Goal: Task Accomplishment & Management: Manage account settings

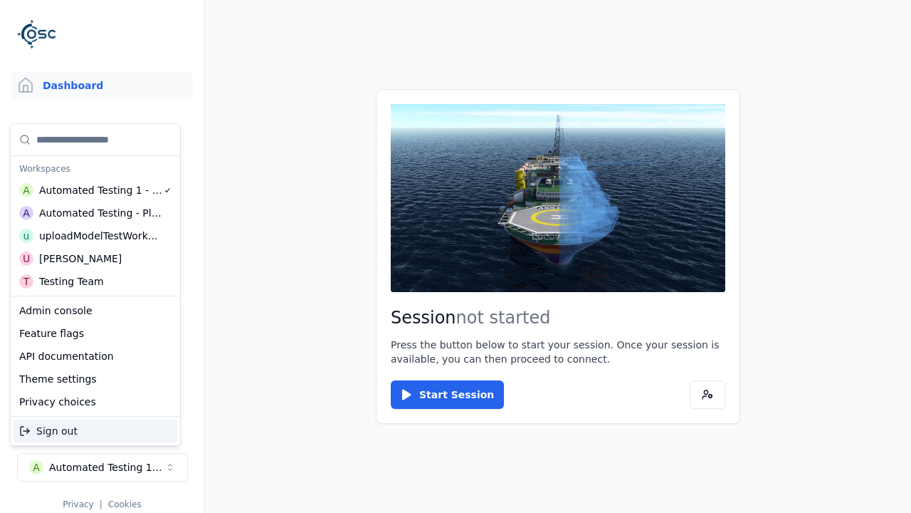
click at [95, 213] on div "Automated Testing - Playwright" at bounding box center [100, 213] width 123 height 14
click at [456, 256] on html "Support Dashboard Assets 3D Models Scenes Datasets Recordings Support Documenta…" at bounding box center [455, 256] width 911 height 513
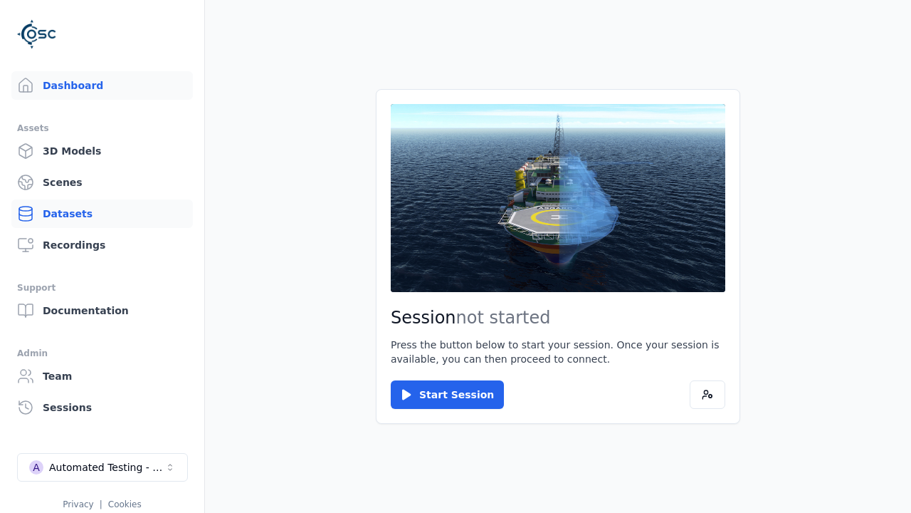
click at [102, 214] on link "Datasets" at bounding box center [102, 213] width 182 height 28
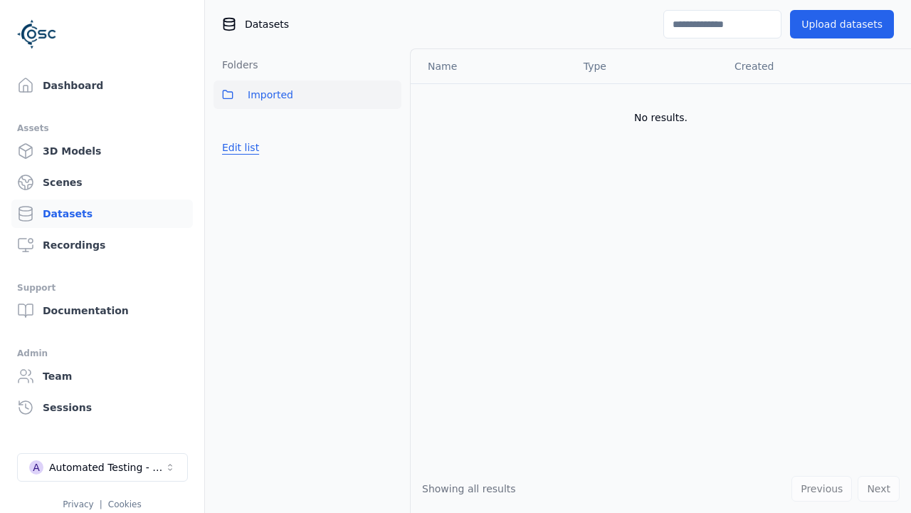
click at [238, 147] on button "Edit list" at bounding box center [241, 148] width 54 height 26
click at [251, 147] on link "Create folder" at bounding box center [254, 147] width 65 height 14
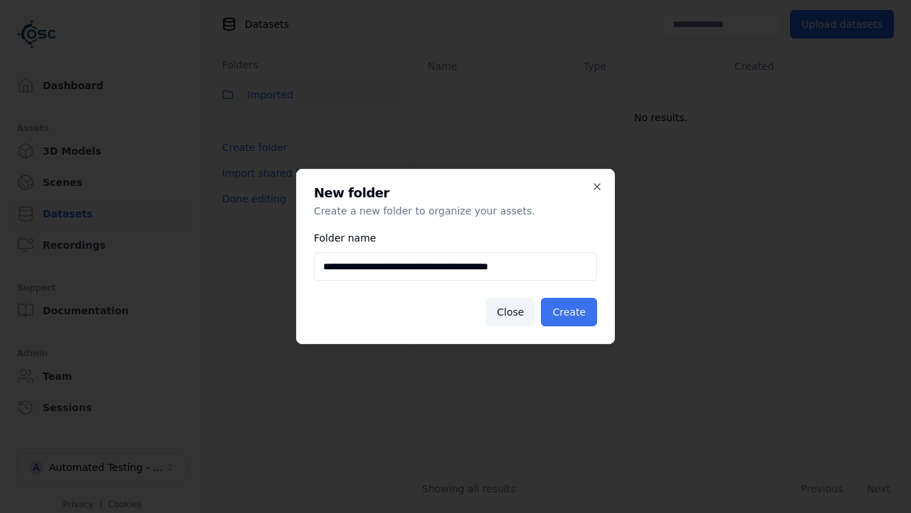
type input "**********"
click at [571, 312] on button "Create" at bounding box center [569, 312] width 56 height 28
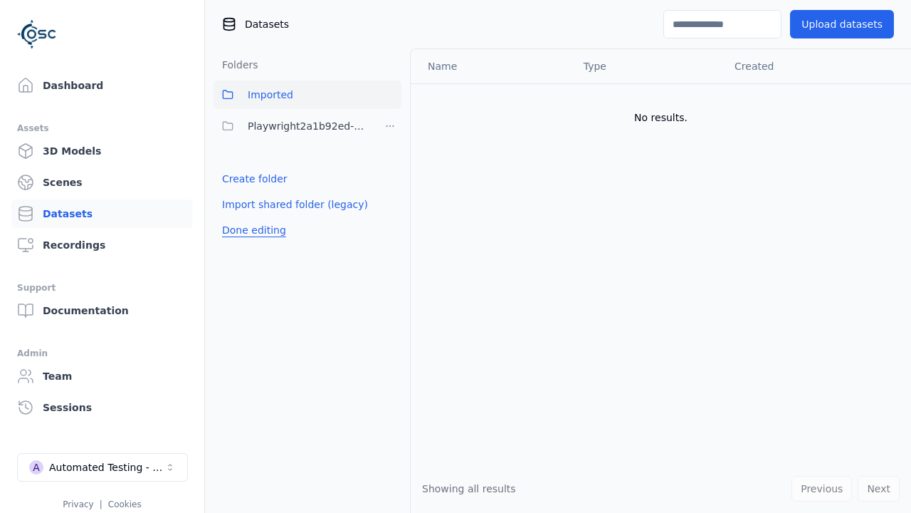
click at [250, 230] on button "Done editing" at bounding box center [254, 230] width 81 height 26
click at [238, 179] on button "Edit list" at bounding box center [241, 179] width 54 height 26
click at [390, 126] on html "Support Dashboard Assets 3D Models Scenes Datasets Recordings Support Documenta…" at bounding box center [455, 256] width 911 height 513
click at [389, 178] on div "Share" at bounding box center [394, 178] width 95 height 23
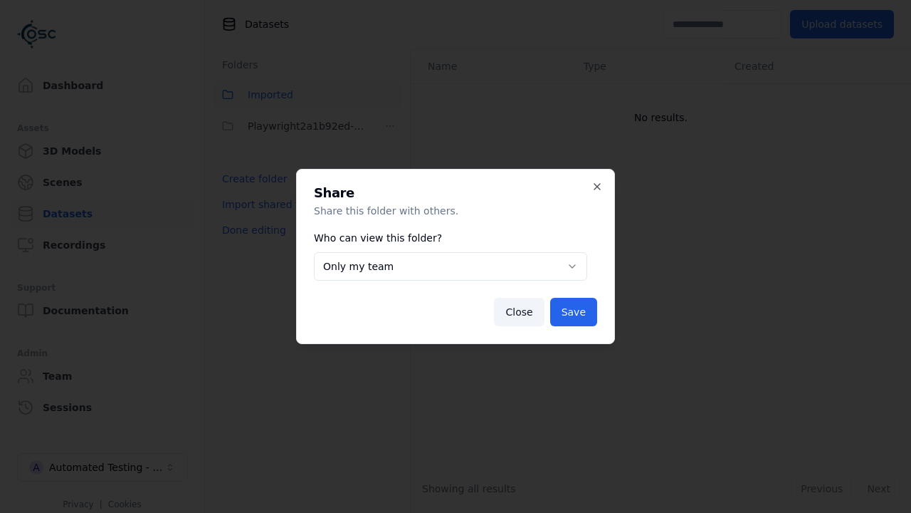
click at [451, 266] on button "Only my team" at bounding box center [450, 266] width 273 height 28
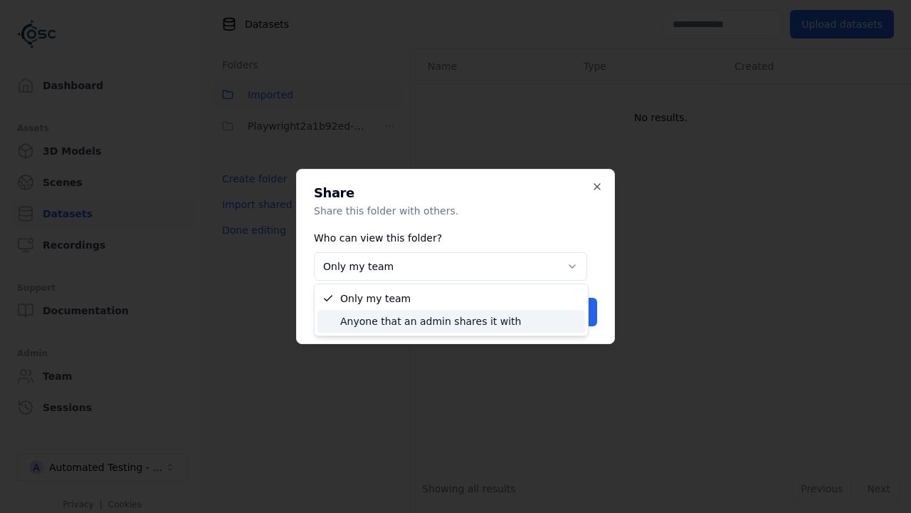
select select "****"
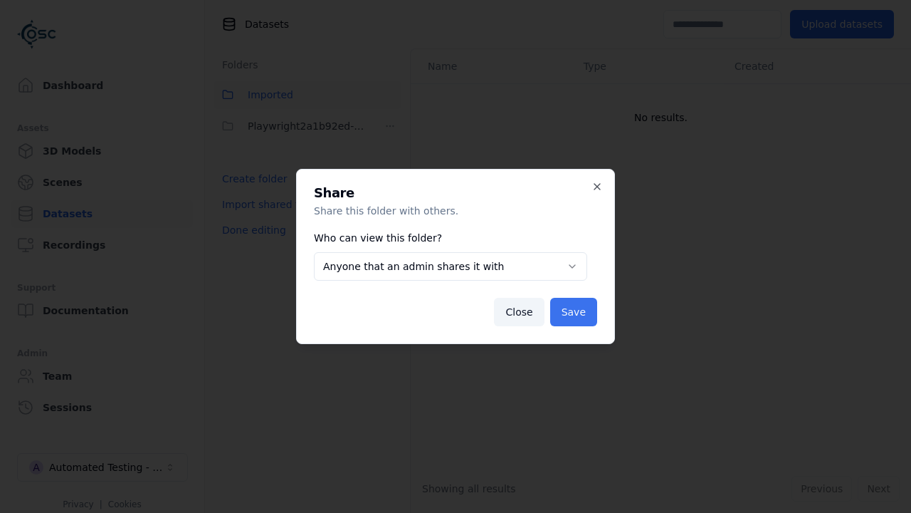
click at [574, 312] on button "Save" at bounding box center [573, 312] width 47 height 28
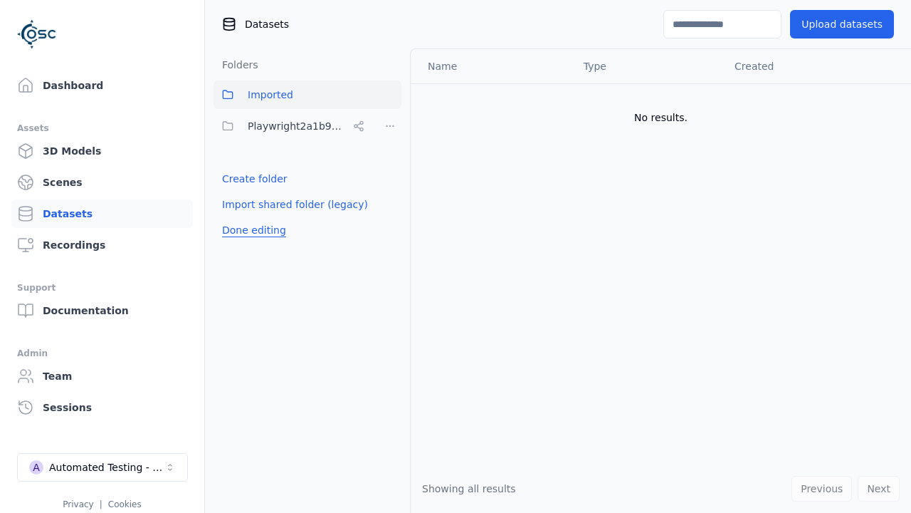
click at [250, 230] on button "Done editing" at bounding box center [254, 230] width 81 height 26
click at [103, 467] on div "Automated Testing - Playwright" at bounding box center [106, 467] width 115 height 14
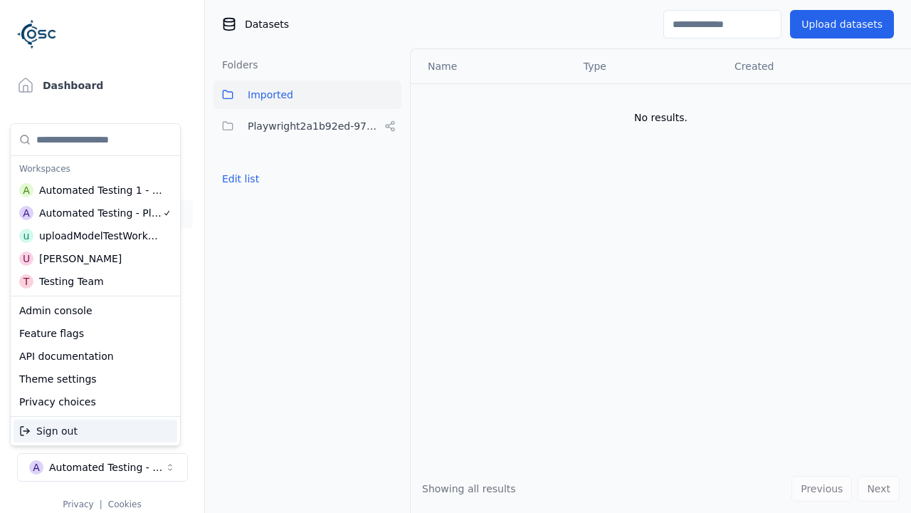
click at [95, 190] on div "Automated Testing 1 - Playwright" at bounding box center [101, 190] width 124 height 14
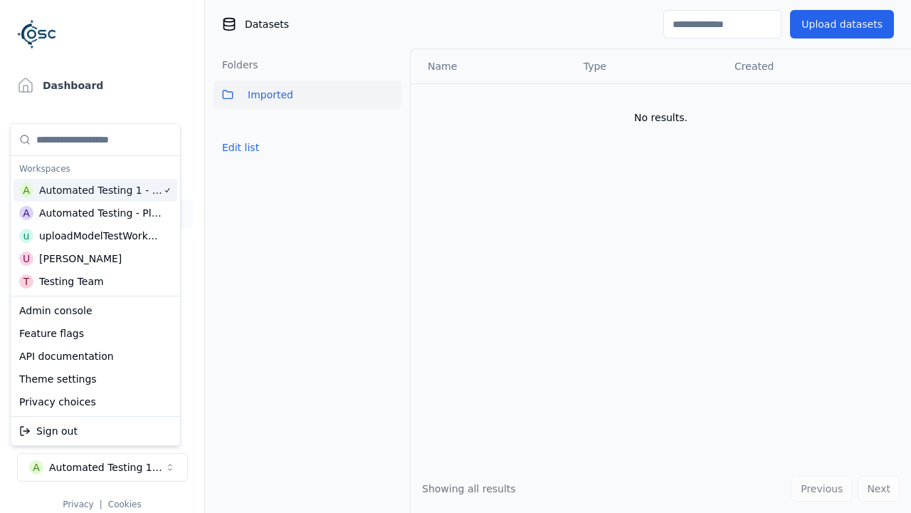
click at [456, 256] on html "Support Dashboard Assets 3D Models Scenes Datasets Recordings Support Documenta…" at bounding box center [455, 256] width 911 height 513
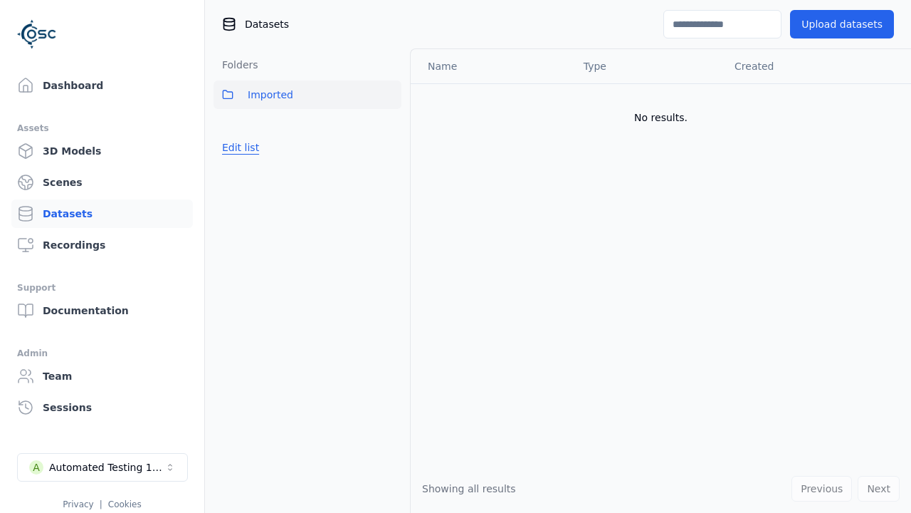
click at [238, 147] on button "Edit list" at bounding box center [241, 148] width 54 height 26
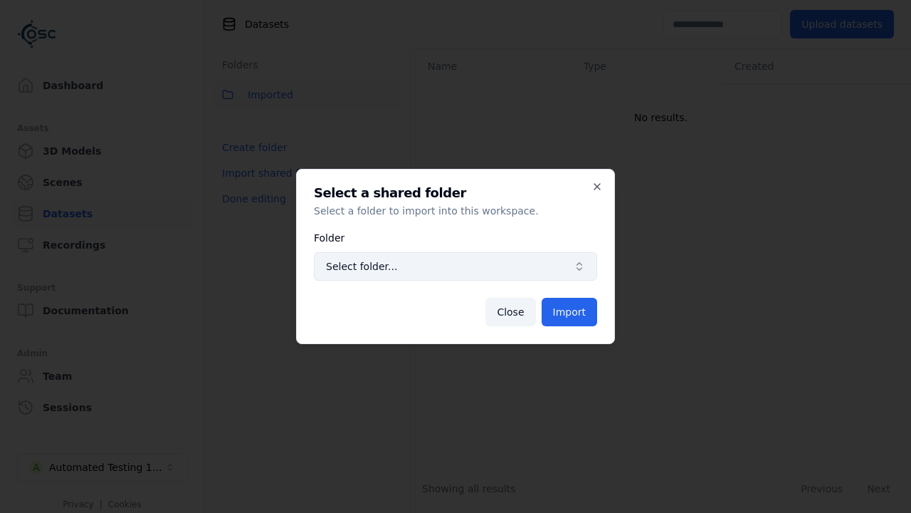
click at [456, 266] on span "Select folder..." at bounding box center [447, 266] width 242 height 14
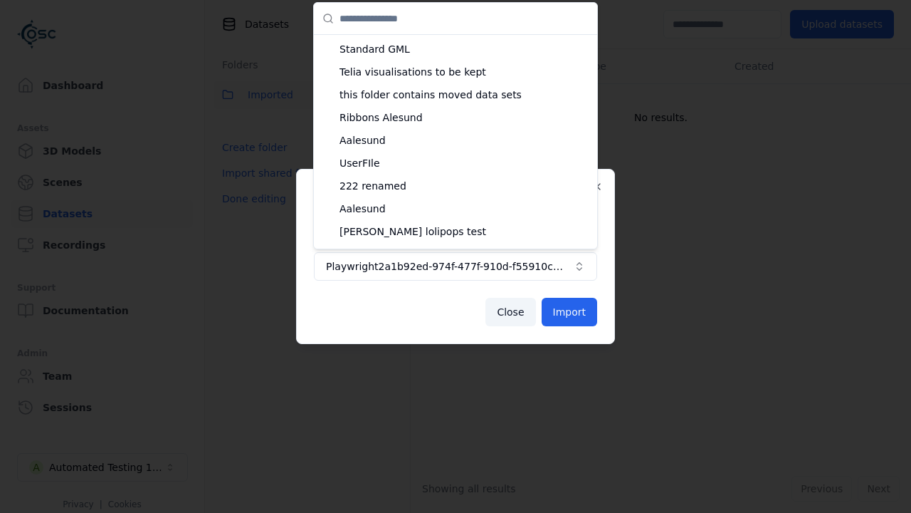
scroll to position [810, 0]
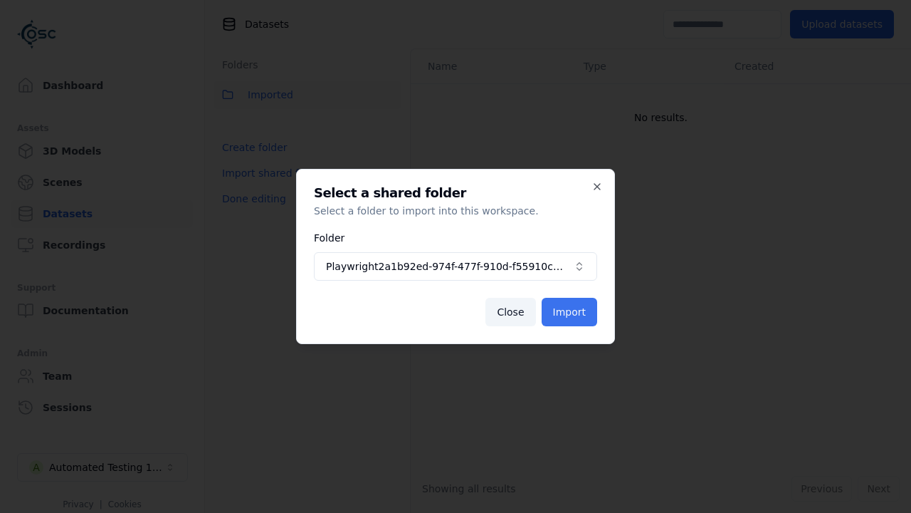
click at [572, 312] on button "Import" at bounding box center [570, 312] width 56 height 28
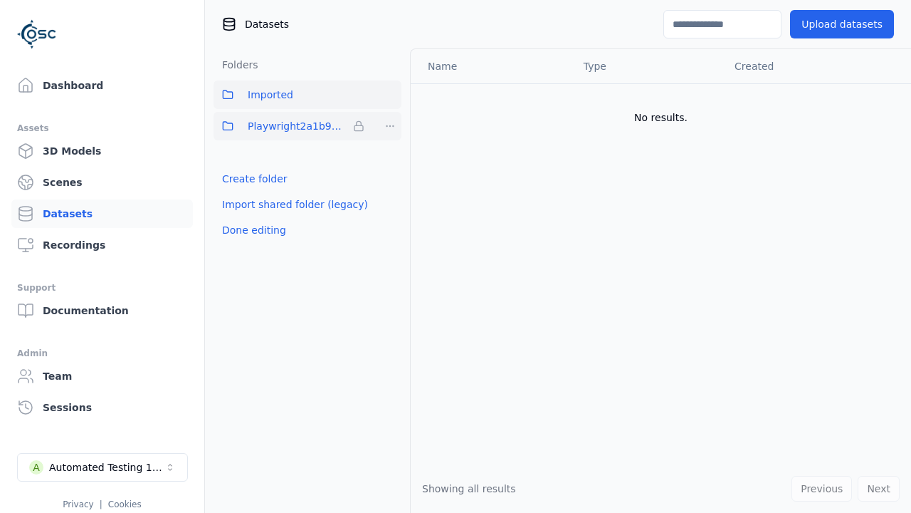
click at [292, 126] on span "Playwright2a1b92ed-974f-477f-910d-f55910c2ae91" at bounding box center [298, 125] width 100 height 17
click at [250, 230] on button "Done editing" at bounding box center [254, 230] width 81 height 26
click at [238, 179] on button "Edit list" at bounding box center [241, 179] width 54 height 26
click at [390, 126] on html "Support Dashboard Assets 3D Models Scenes Datasets Recordings Support Documenta…" at bounding box center [455, 256] width 911 height 513
click at [456, 256] on html "Support Dashboard Assets 3D Models Scenes Datasets Recordings Support Documenta…" at bounding box center [455, 256] width 911 height 513
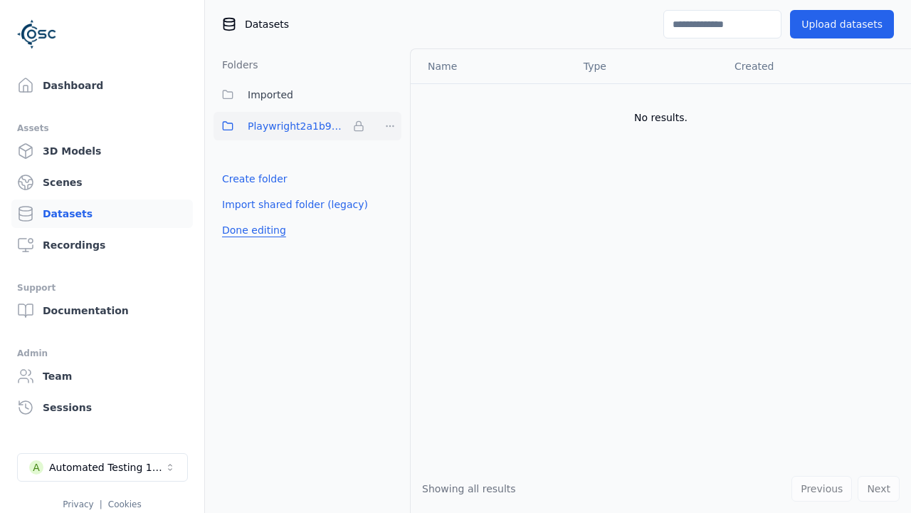
click at [250, 230] on button "Done editing" at bounding box center [254, 230] width 81 height 26
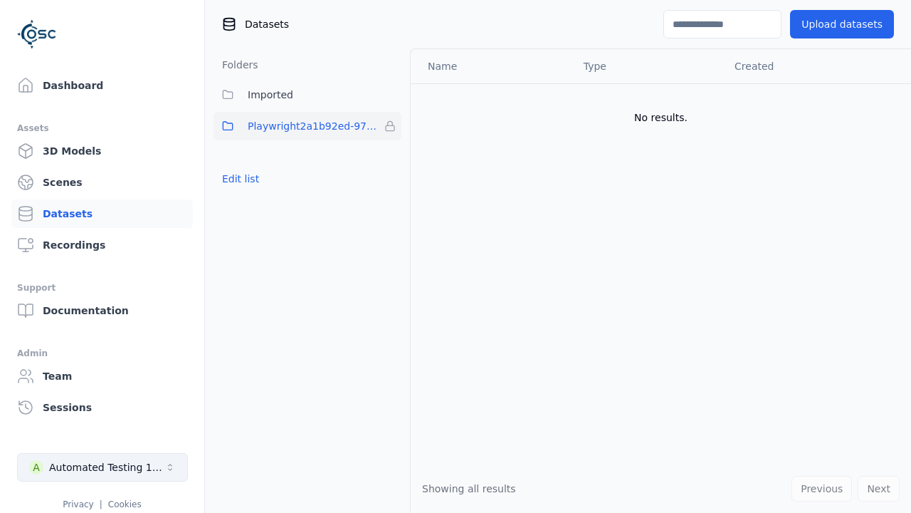
click at [103, 467] on div "Automated Testing 1 - Playwright" at bounding box center [106, 467] width 115 height 14
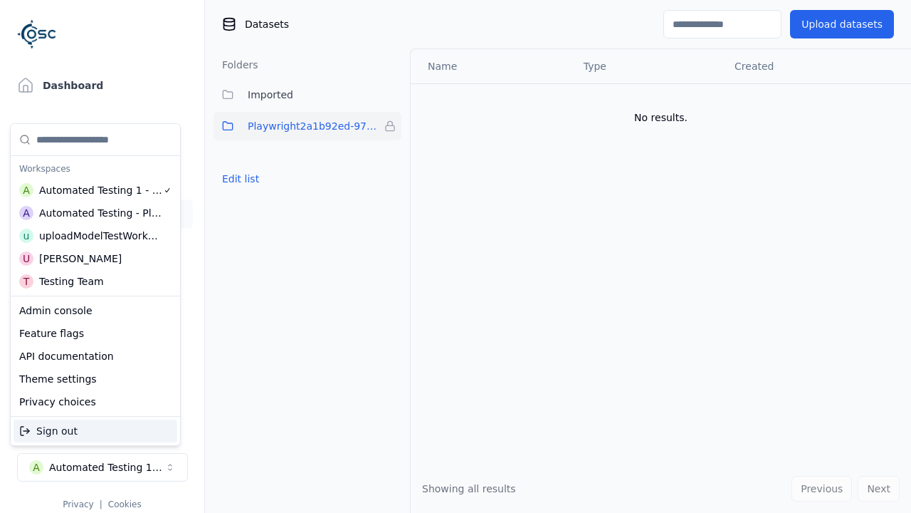
click at [95, 213] on div "Automated Testing - Playwright" at bounding box center [100, 213] width 123 height 14
click at [456, 256] on html "Support Dashboard Assets 3D Models Scenes Datasets Recordings Support Documenta…" at bounding box center [455, 256] width 911 height 513
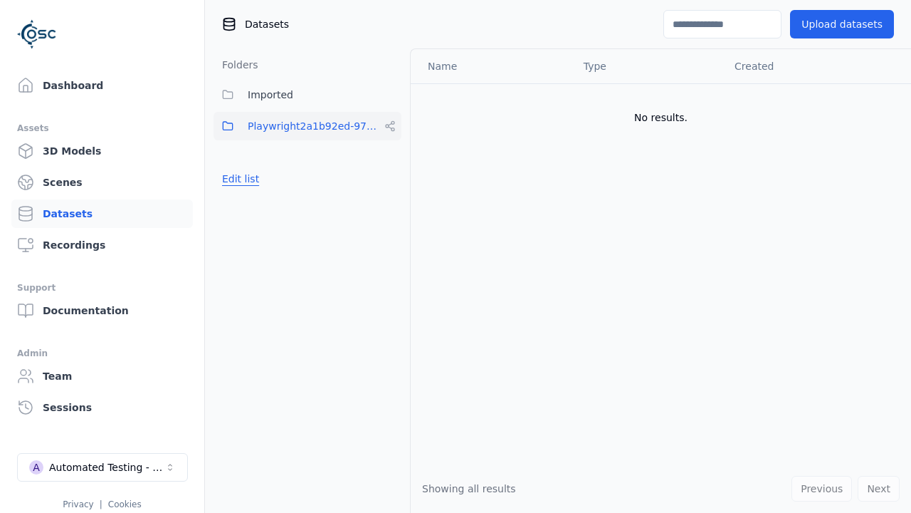
click at [238, 179] on button "Edit list" at bounding box center [241, 179] width 54 height 26
click at [390, 126] on html "Support Dashboard Assets 3D Models Scenes Datasets Recordings Support Documenta…" at bounding box center [455, 256] width 911 height 513
click at [389, 201] on div "Rename" at bounding box center [394, 200] width 95 height 23
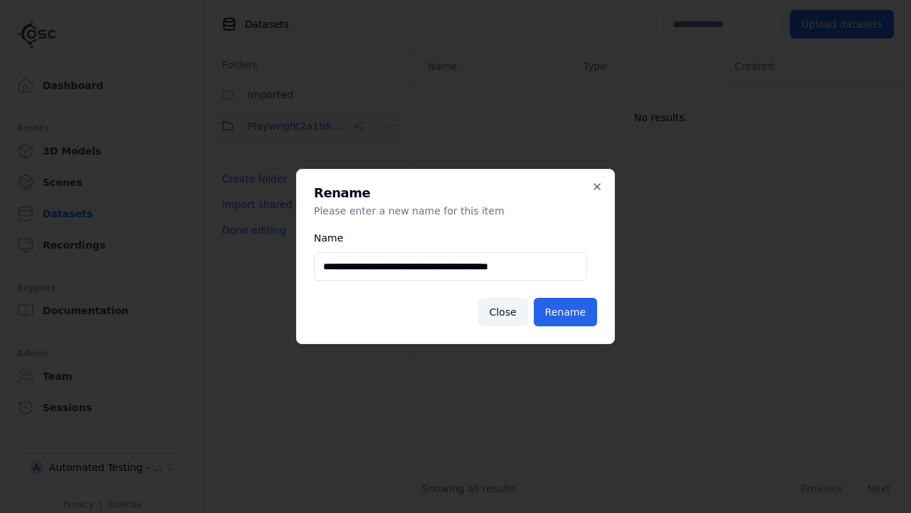
click at [451, 266] on input "**********" at bounding box center [450, 266] width 273 height 28
type input "**********"
click at [567, 312] on button "Rename" at bounding box center [565, 312] width 63 height 28
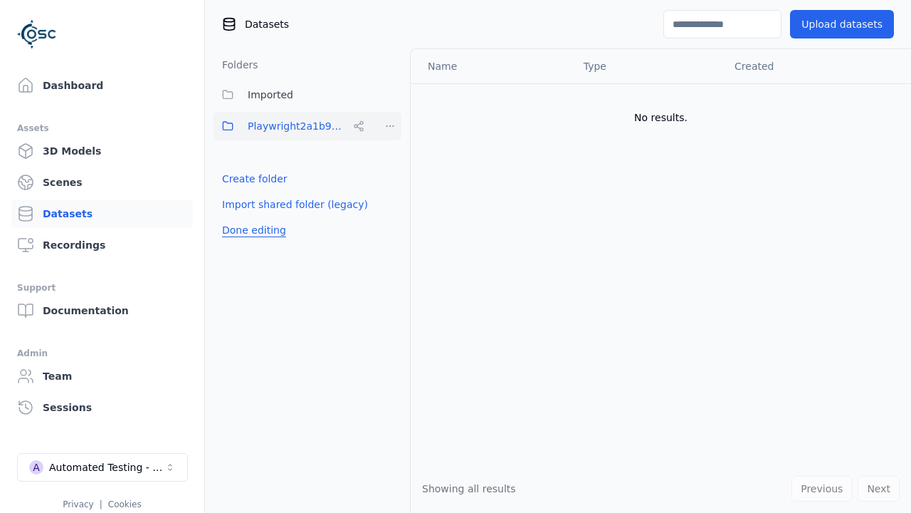
click at [250, 230] on button "Done editing" at bounding box center [254, 230] width 81 height 26
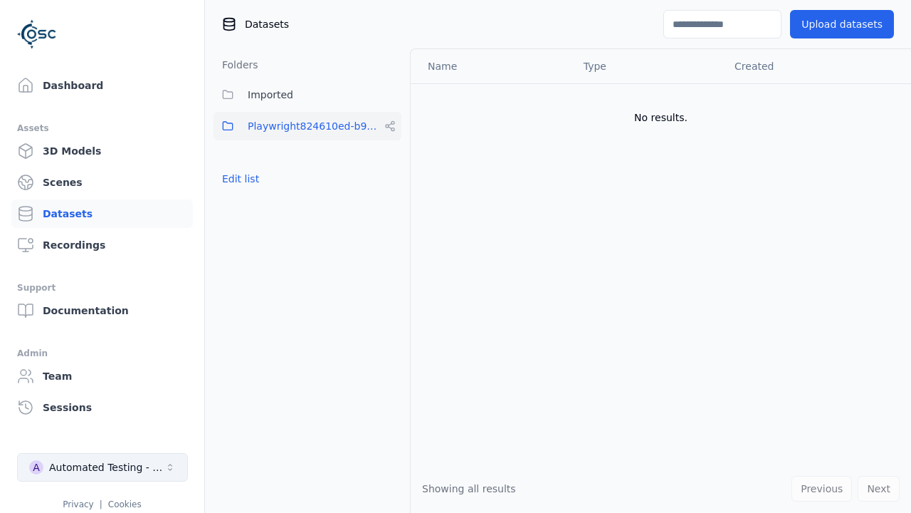
click at [103, 467] on div "Automated Testing - Playwright" at bounding box center [106, 467] width 115 height 14
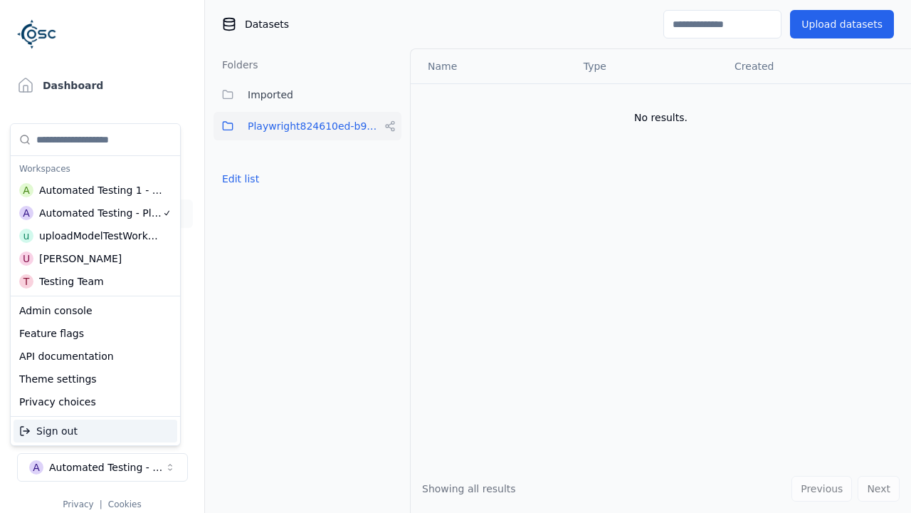
click at [95, 190] on div "Automated Testing 1 - Playwright" at bounding box center [101, 190] width 124 height 14
click at [456, 256] on html "Support Dashboard Assets 3D Models Scenes Datasets Recordings Support Documenta…" at bounding box center [455, 256] width 911 height 513
click at [238, 179] on button "Edit list" at bounding box center [241, 179] width 54 height 26
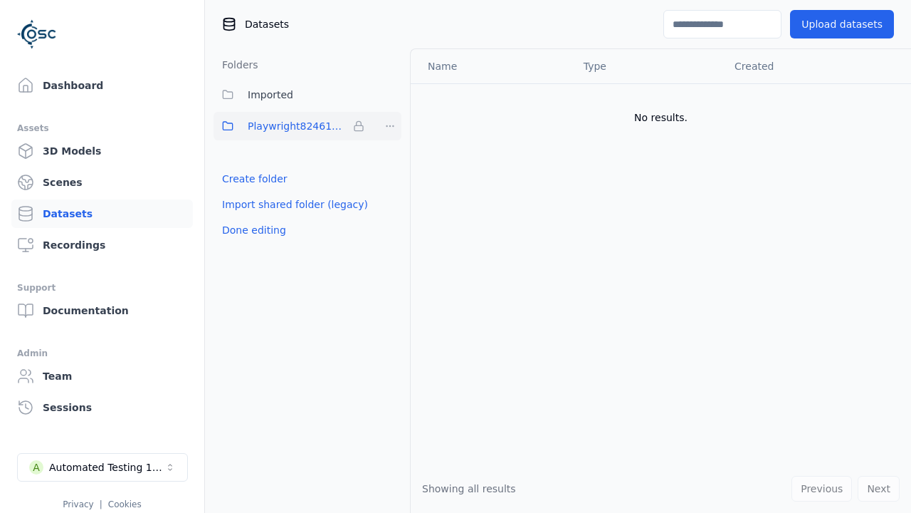
click at [390, 126] on html "Support Dashboard Assets 3D Models Scenes Datasets Recordings Support Documenta…" at bounding box center [455, 256] width 911 height 513
click at [390, 155] on div "Remove" at bounding box center [390, 155] width 84 height 23
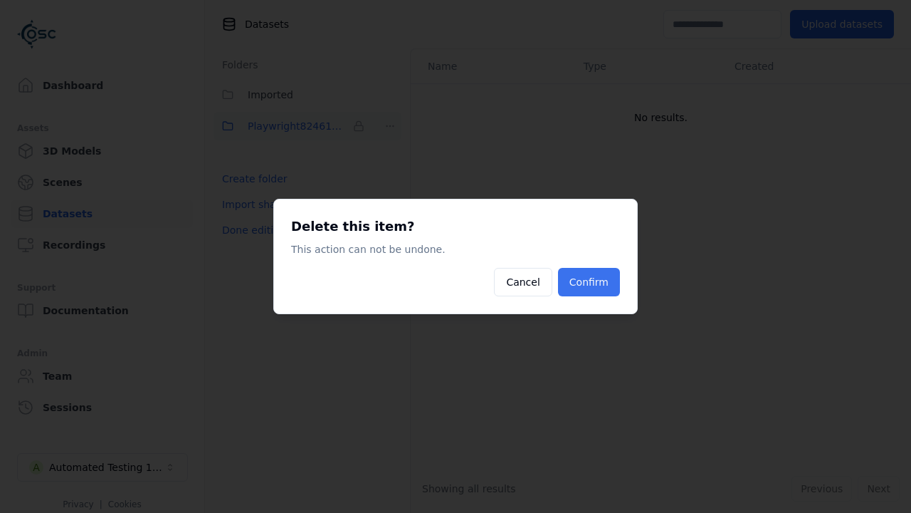
click at [591, 282] on button "Confirm" at bounding box center [589, 282] width 62 height 28
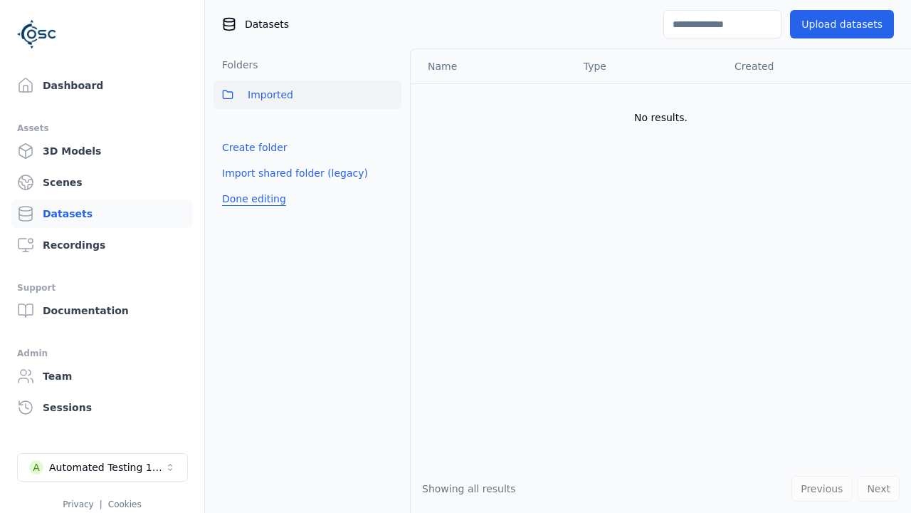
click at [250, 199] on button "Done editing" at bounding box center [254, 199] width 81 height 26
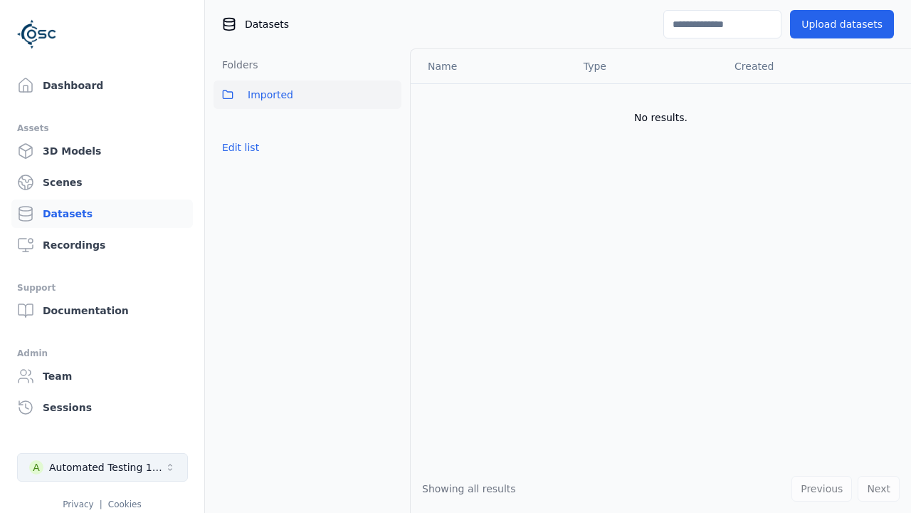
click at [103, 467] on div "Automated Testing 1 - Playwright" at bounding box center [106, 467] width 115 height 14
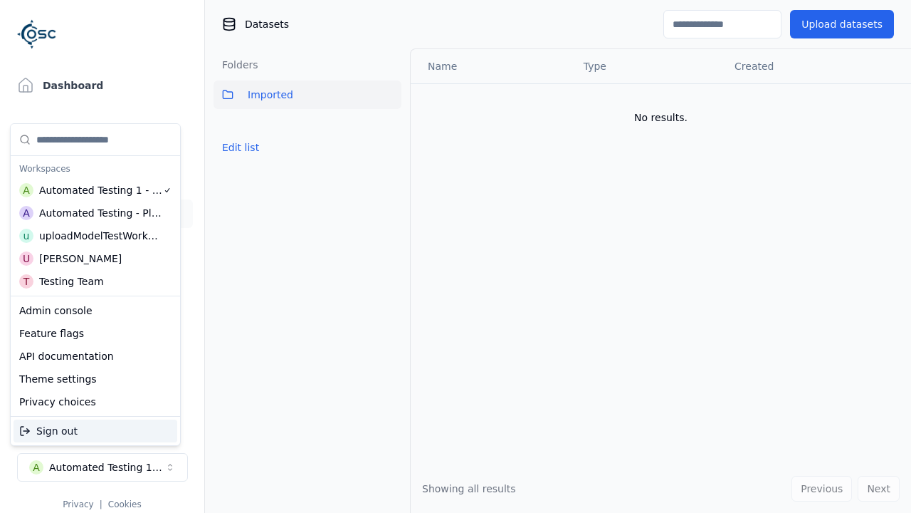
click at [95, 213] on div "Automated Testing - Playwright" at bounding box center [100, 213] width 123 height 14
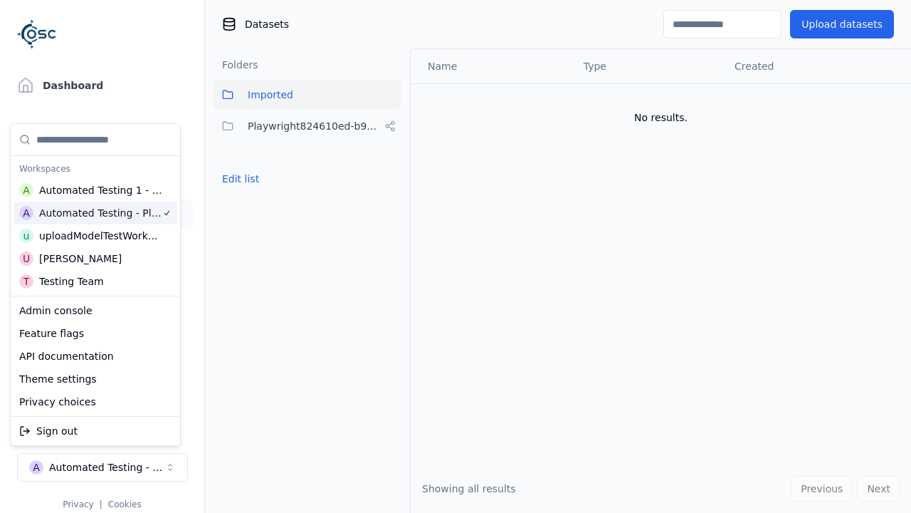
click at [456, 256] on html "Support Dashboard Assets 3D Models Scenes Datasets Recordings Support Documenta…" at bounding box center [455, 256] width 911 height 513
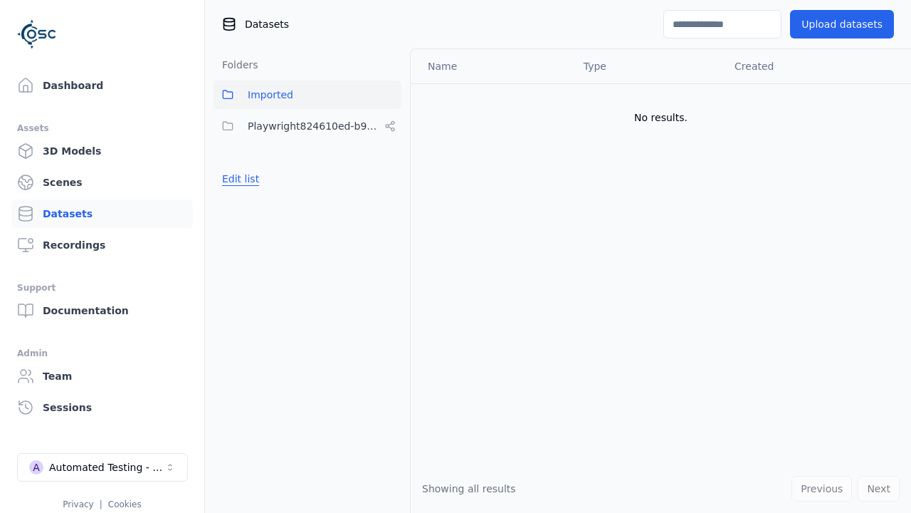
click at [238, 179] on button "Edit list" at bounding box center [241, 179] width 54 height 26
click at [390, 126] on html "Support Dashboard Assets 3D Models Scenes Datasets Recordings Support Documenta…" at bounding box center [455, 256] width 911 height 513
click at [389, 178] on div "Share" at bounding box center [394, 178] width 95 height 23
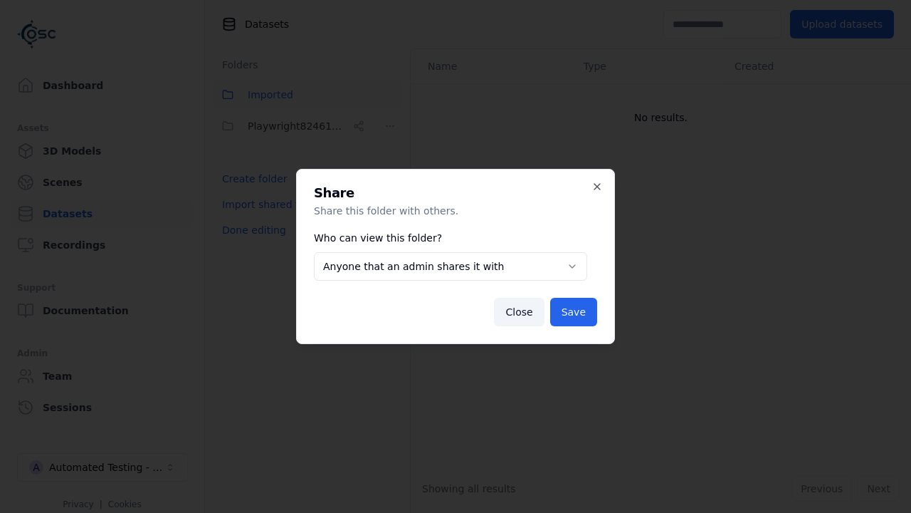
click at [451, 266] on body "**********" at bounding box center [455, 256] width 911 height 513
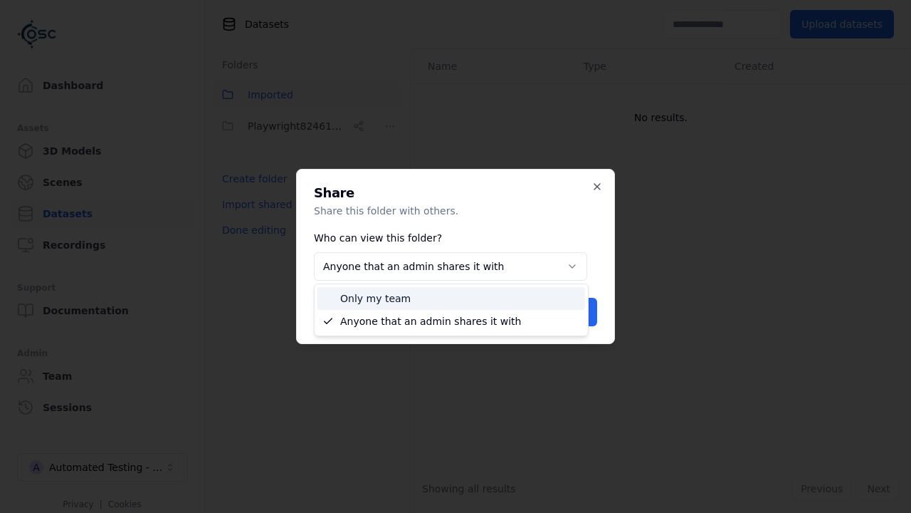
select select "*****"
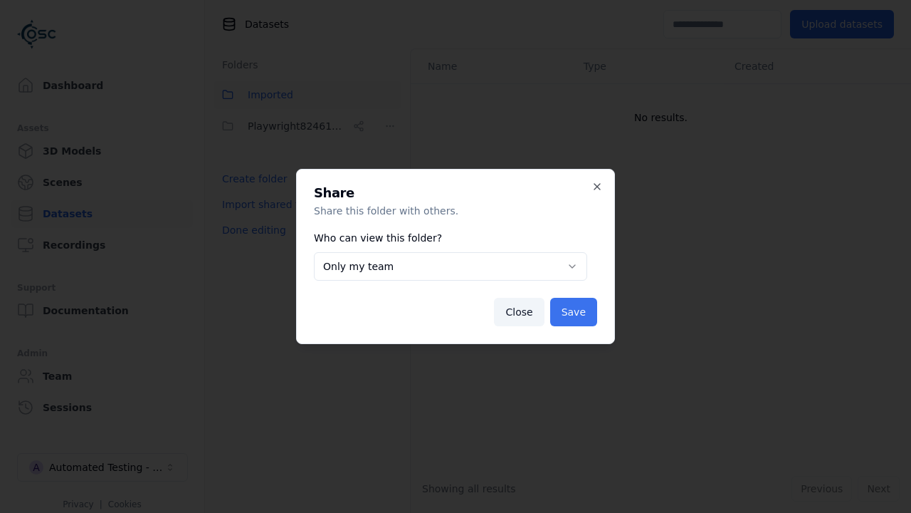
click at [574, 312] on button "Save" at bounding box center [573, 312] width 47 height 28
